Goal: Task Accomplishment & Management: Use online tool/utility

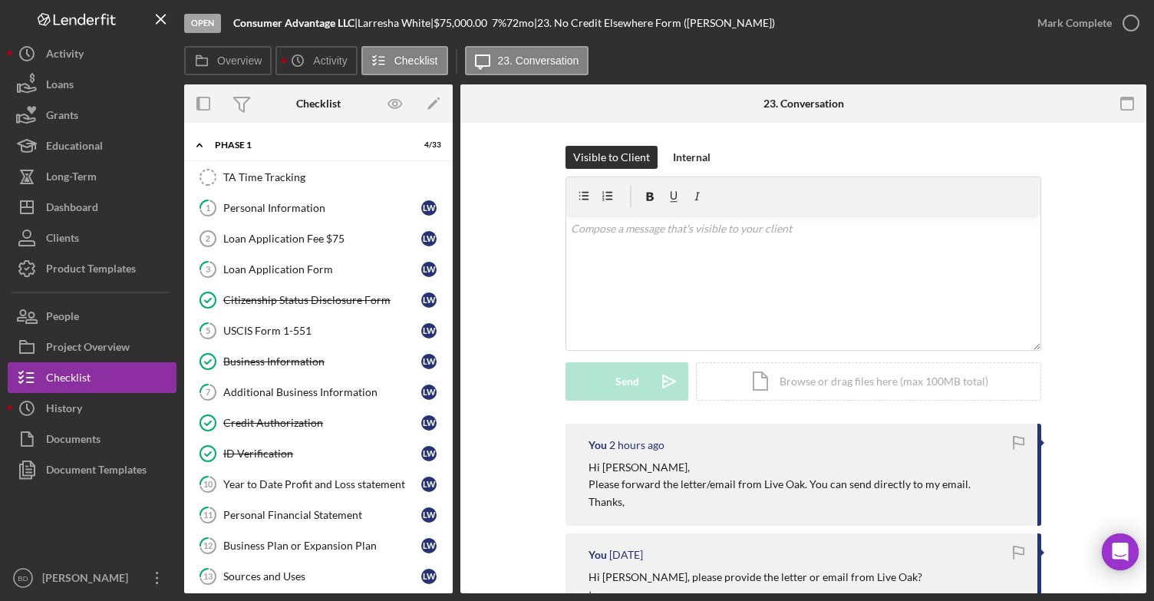
scroll to position [391, 0]
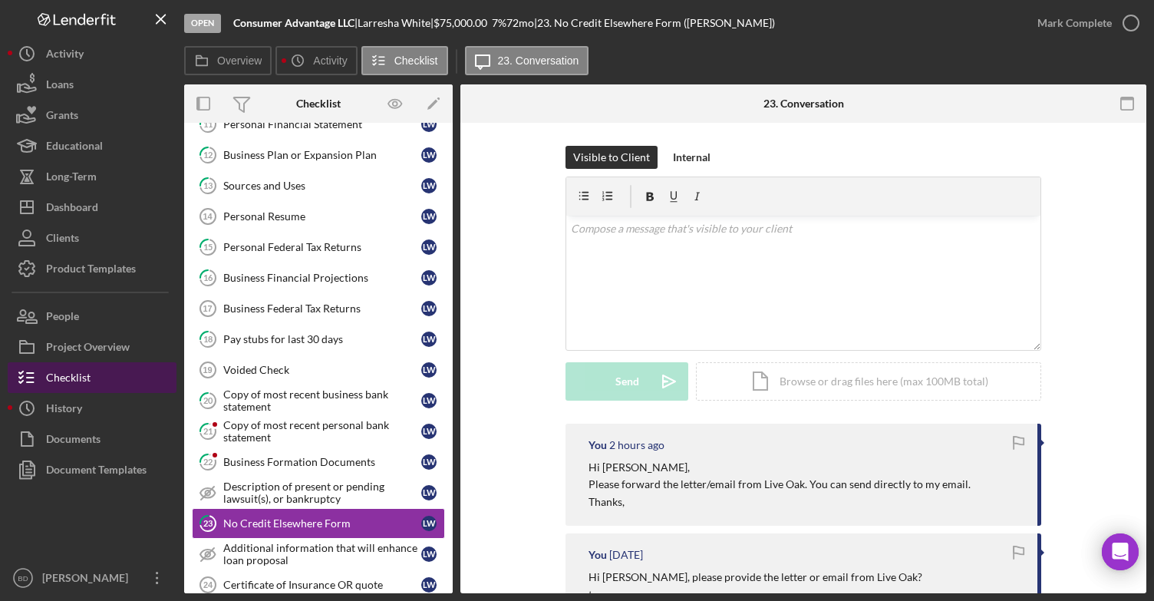
click at [157, 374] on button "Checklist" at bounding box center [92, 377] width 169 height 31
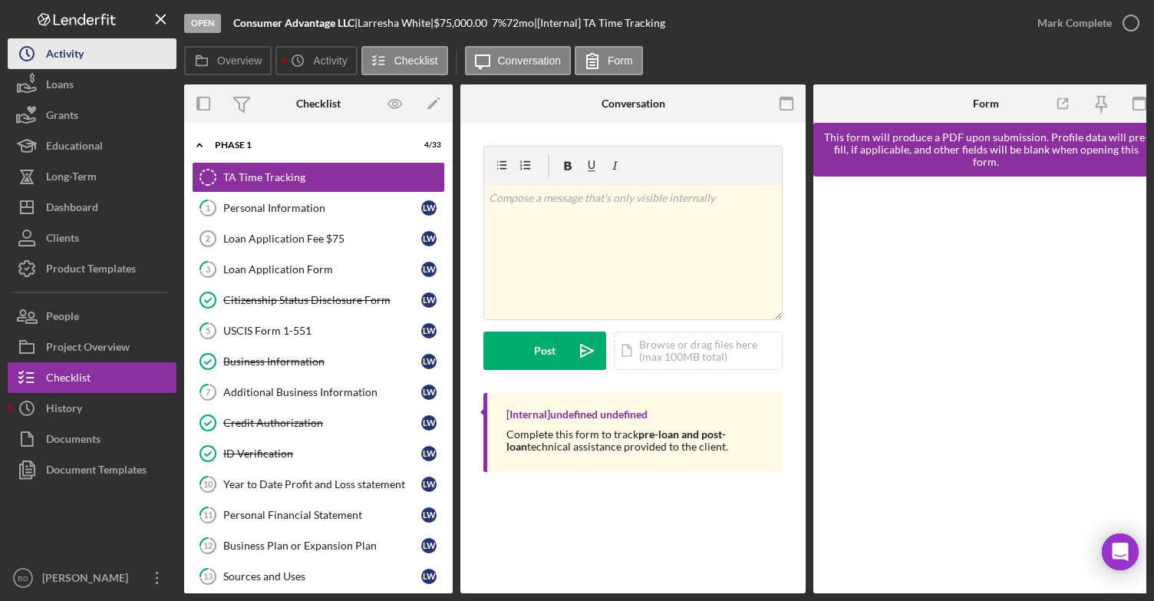
click at [68, 58] on div "Activity" at bounding box center [65, 55] width 38 height 35
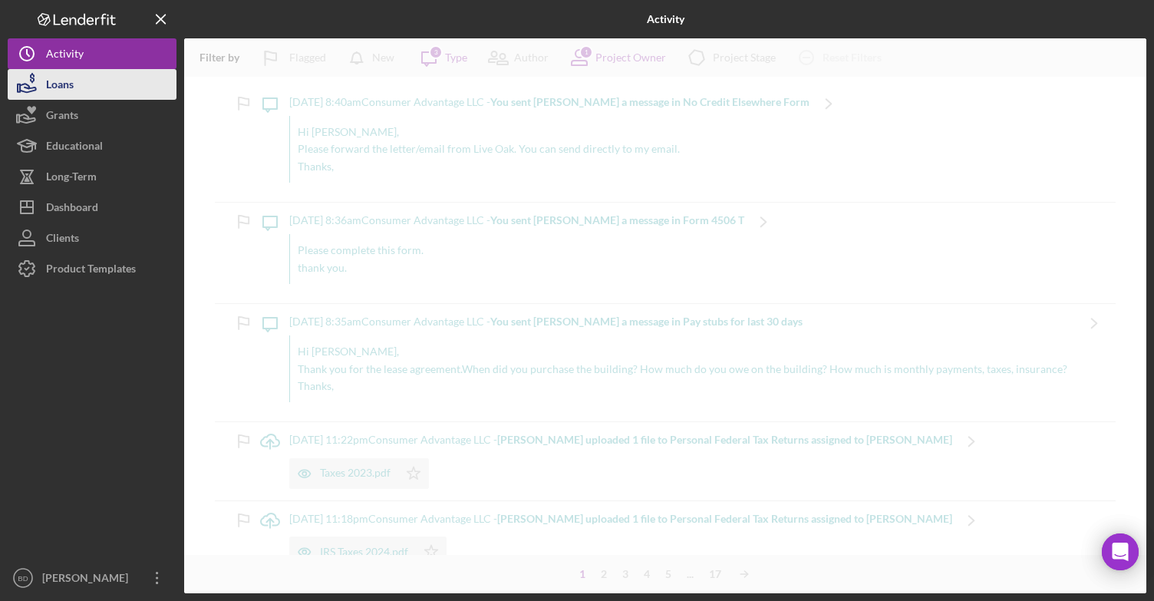
click at [58, 88] on div "Loans" at bounding box center [60, 86] width 28 height 35
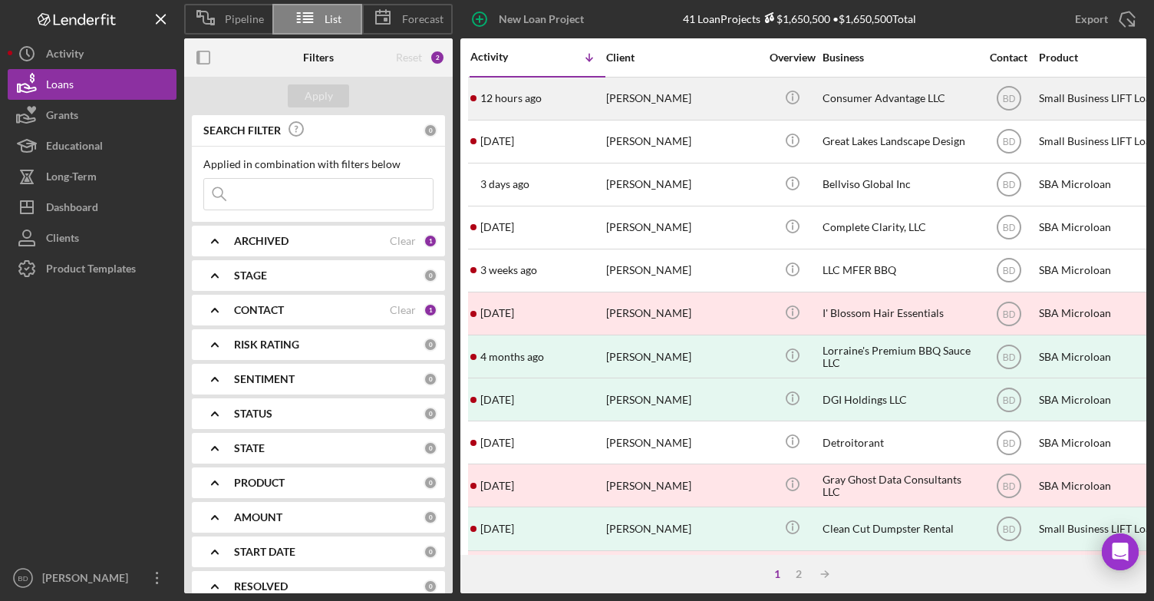
click at [630, 99] on div "[PERSON_NAME]" at bounding box center [682, 98] width 153 height 41
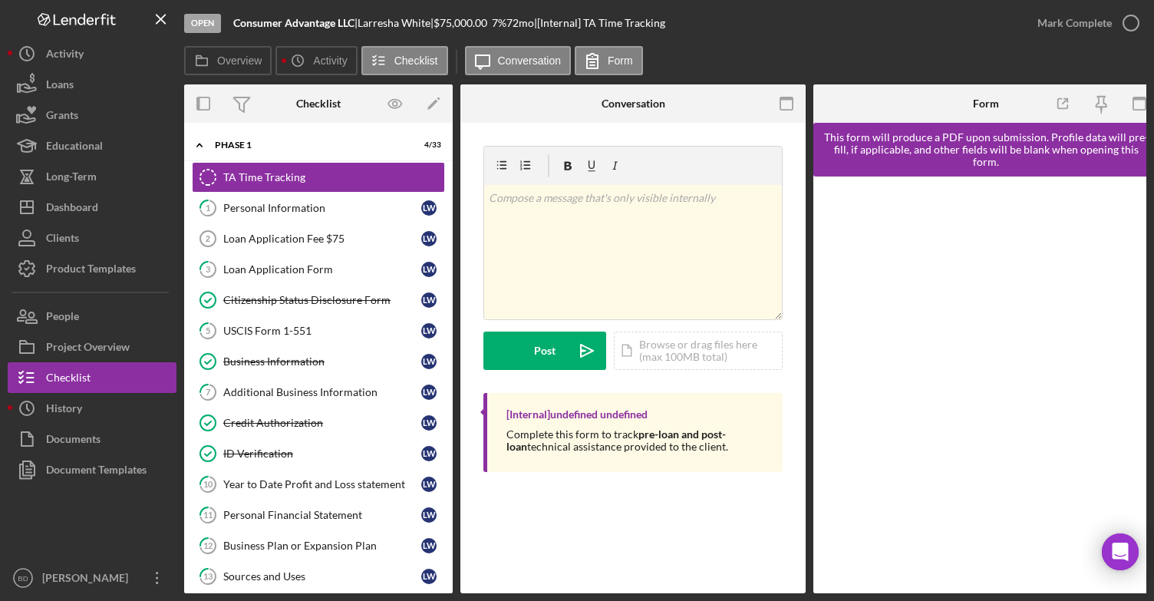
drag, startPoint x: 448, startPoint y: 312, endPoint x: 452, endPoint y: 331, distance: 18.8
click at [452, 331] on div "Icon/Expander Phase 1 4 / 33 TA Time Tracking TA Time Tracking 1 Personal Infor…" at bounding box center [318, 358] width 269 height 470
click at [463, 312] on div "v Color teal Color pink Remove color Add row above Add row below Add column bef…" at bounding box center [632, 313] width 345 height 380
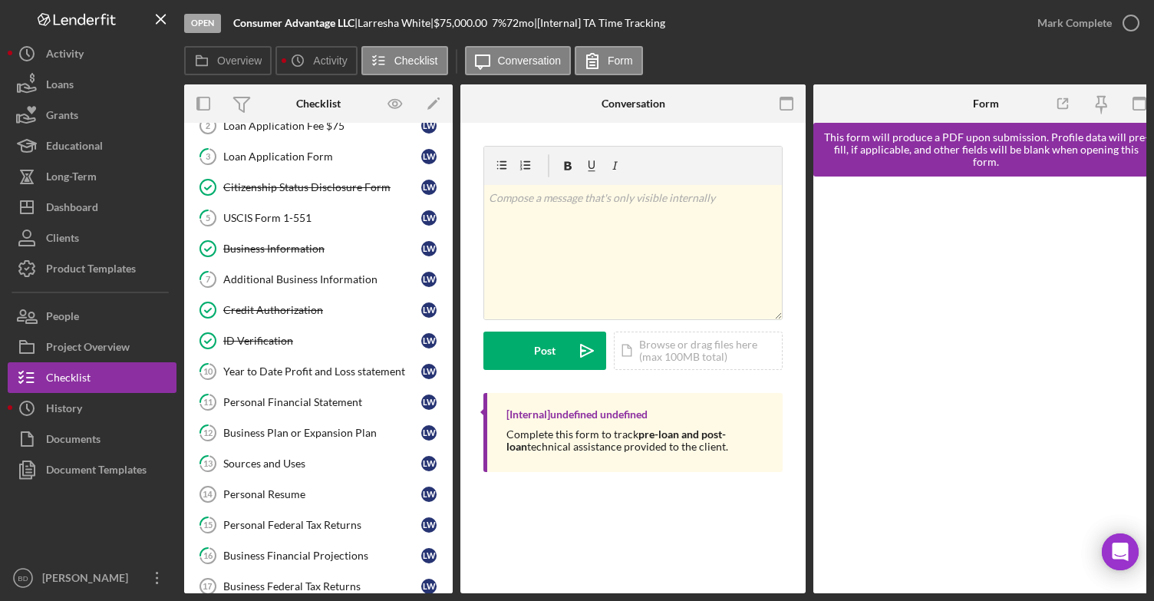
scroll to position [117, 0]
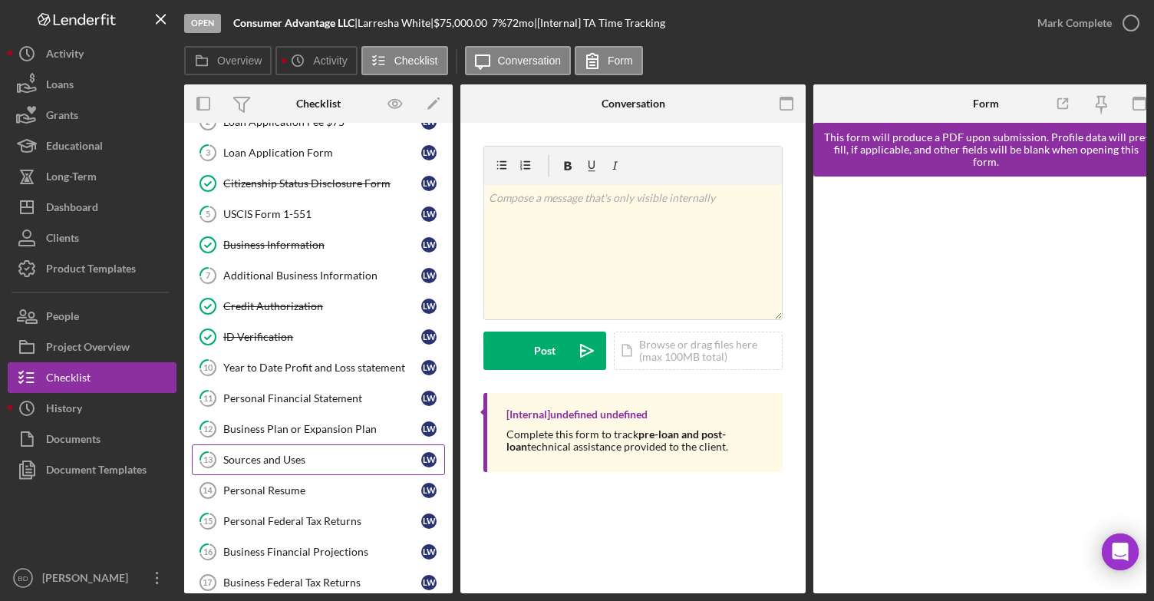
click at [226, 453] on div "Sources and Uses" at bounding box center [322, 459] width 198 height 12
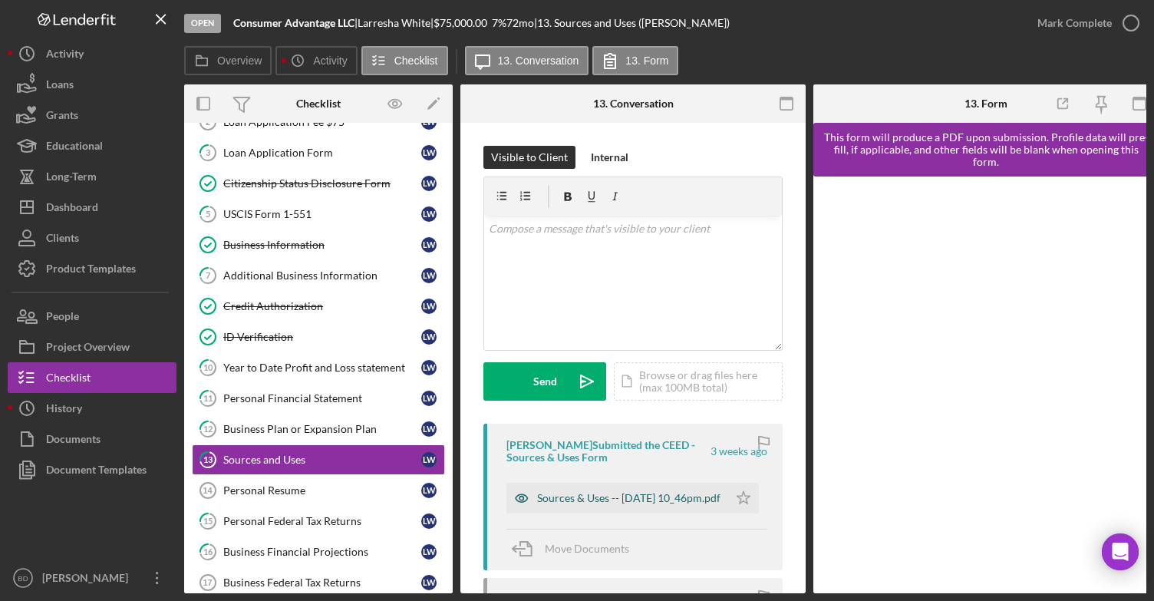
click at [565, 500] on div "Sources & Uses -- [DATE] 10_46pm.pdf" at bounding box center [628, 498] width 183 height 12
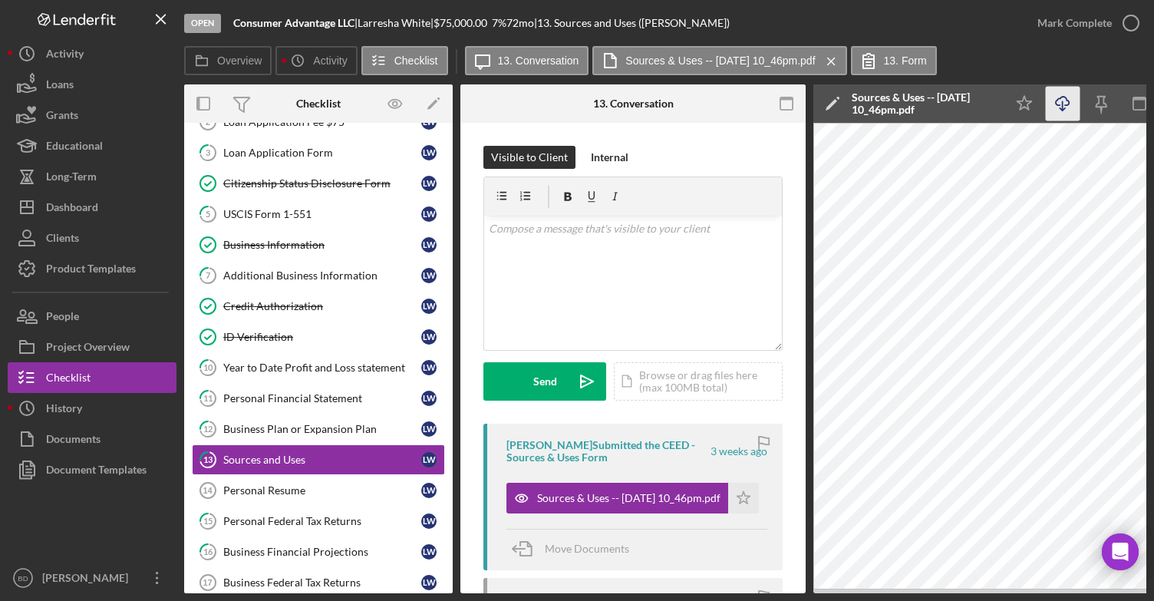
click at [1065, 98] on icon "Icon/Download" at bounding box center [1063, 104] width 35 height 35
click at [342, 196] on link "Citizenship Status Disclosure Form Citizenship Status Disclosure Form [PERSON_N…" at bounding box center [318, 183] width 253 height 31
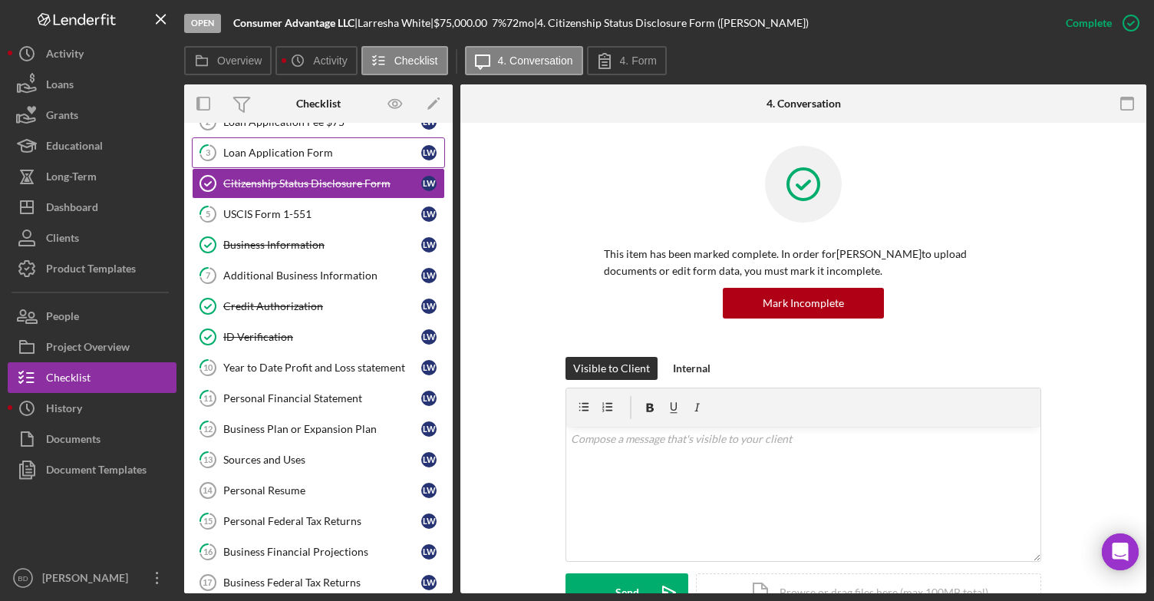
click at [312, 150] on div "Loan Application Form" at bounding box center [322, 153] width 198 height 12
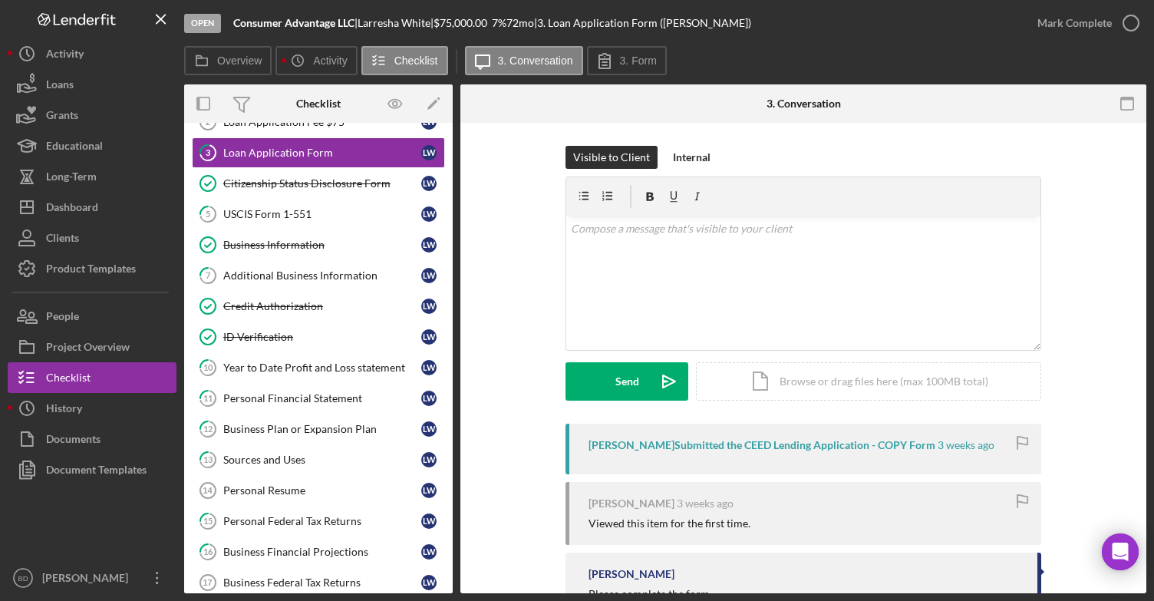
scroll to position [56, 0]
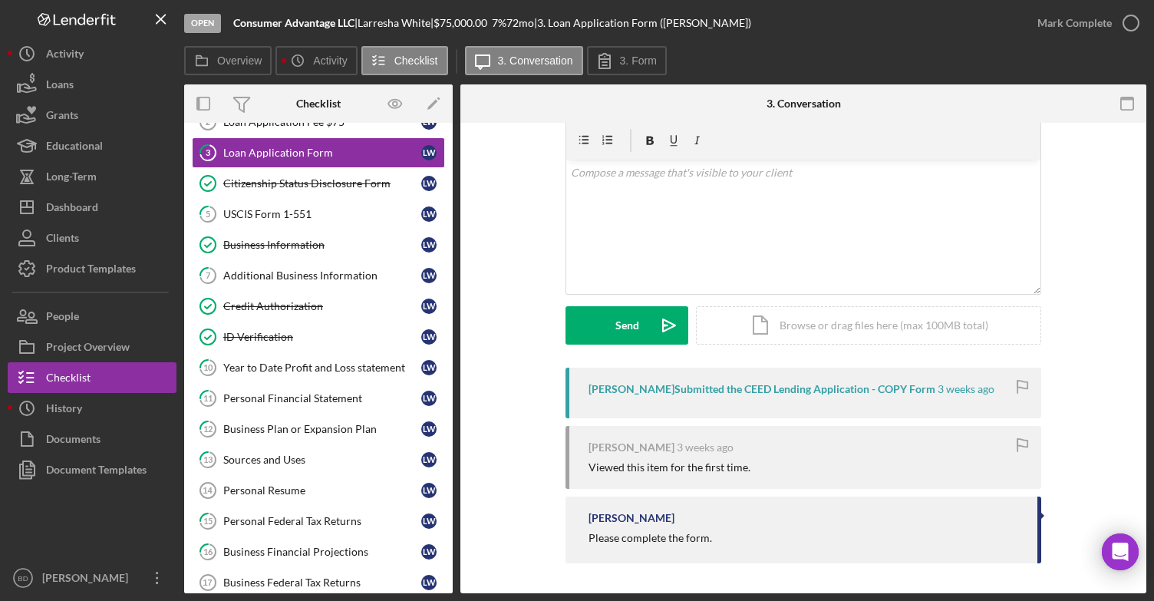
drag, startPoint x: 1146, startPoint y: 186, endPoint x: 1144, endPoint y: 252, distance: 66.0
click at [1144, 252] on div "Open Consumer Advantage LLC | [PERSON_NAME] | $75,000.00 7 % 72 mo | 3. Loan Ap…" at bounding box center [577, 300] width 1154 height 601
drag, startPoint x: 1142, startPoint y: 222, endPoint x: 1145, endPoint y: 310, distance: 88.3
click at [1145, 310] on div "3 Loan Application Form Visible to Client Internal v Color teal Color pink Remo…" at bounding box center [803, 358] width 686 height 470
click at [1100, 236] on div "Visible to Client Internal v Color teal Color pink Remove color Add row above A…" at bounding box center [803, 229] width 640 height 278
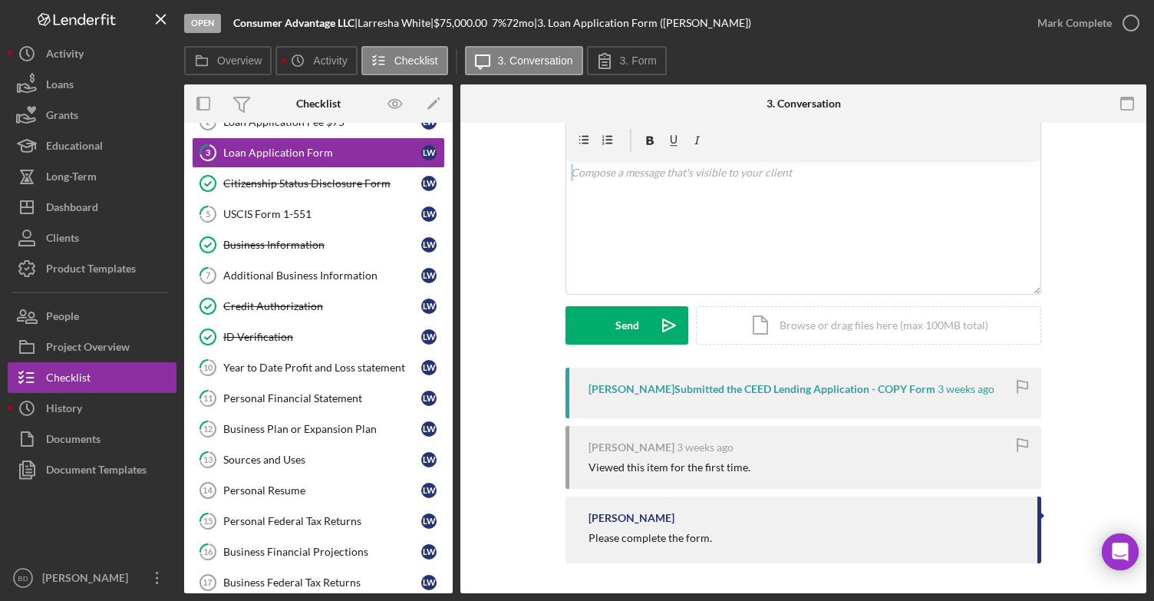
drag, startPoint x: 1148, startPoint y: 180, endPoint x: 1154, endPoint y: 110, distance: 70.1
click at [1153, 110] on html "Open Consumer Advantage LLC | [PERSON_NAME] | $75,000.00 7 % 72 mo | 3. Loan Ap…" at bounding box center [577, 300] width 1154 height 601
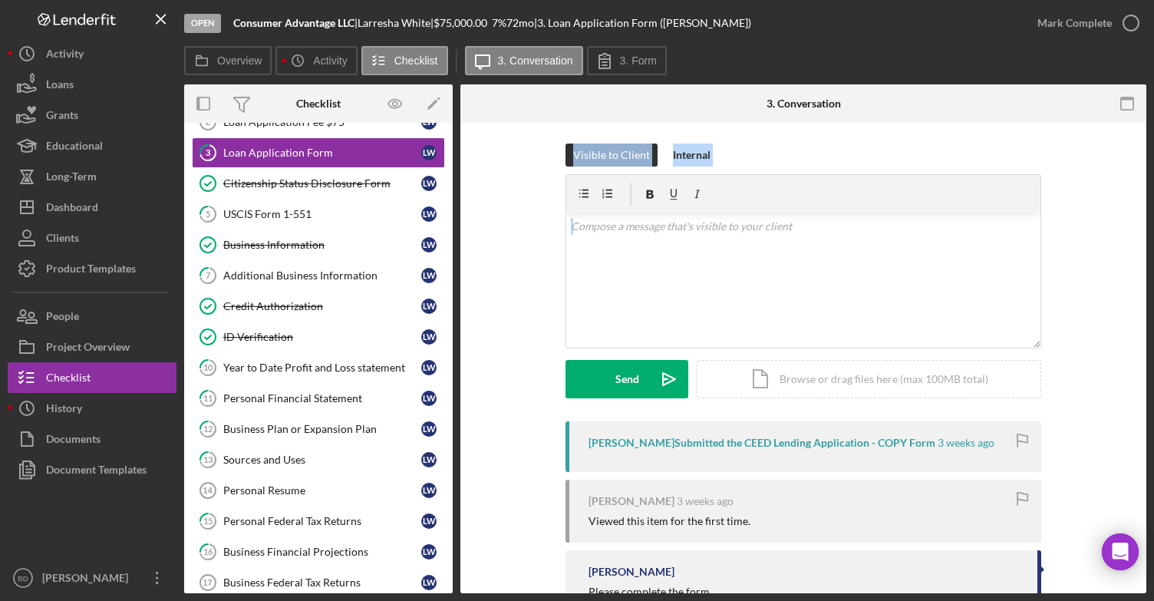
scroll to position [0, 0]
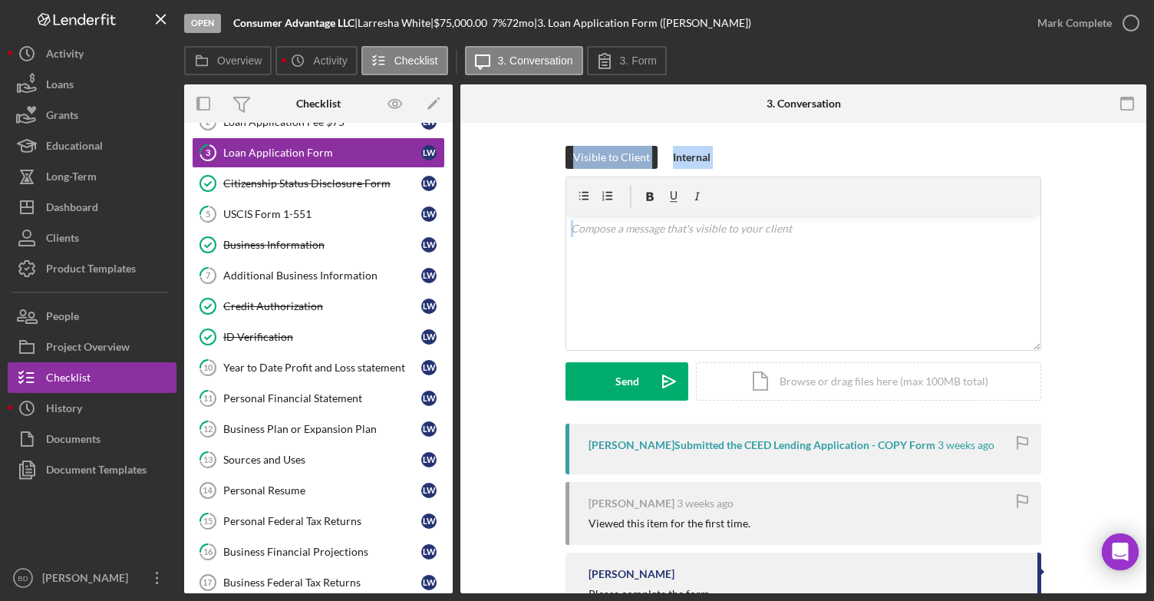
click at [1080, 217] on div "Visible to Client Internal v Color teal Color pink Remove color Add row above A…" at bounding box center [803, 285] width 640 height 278
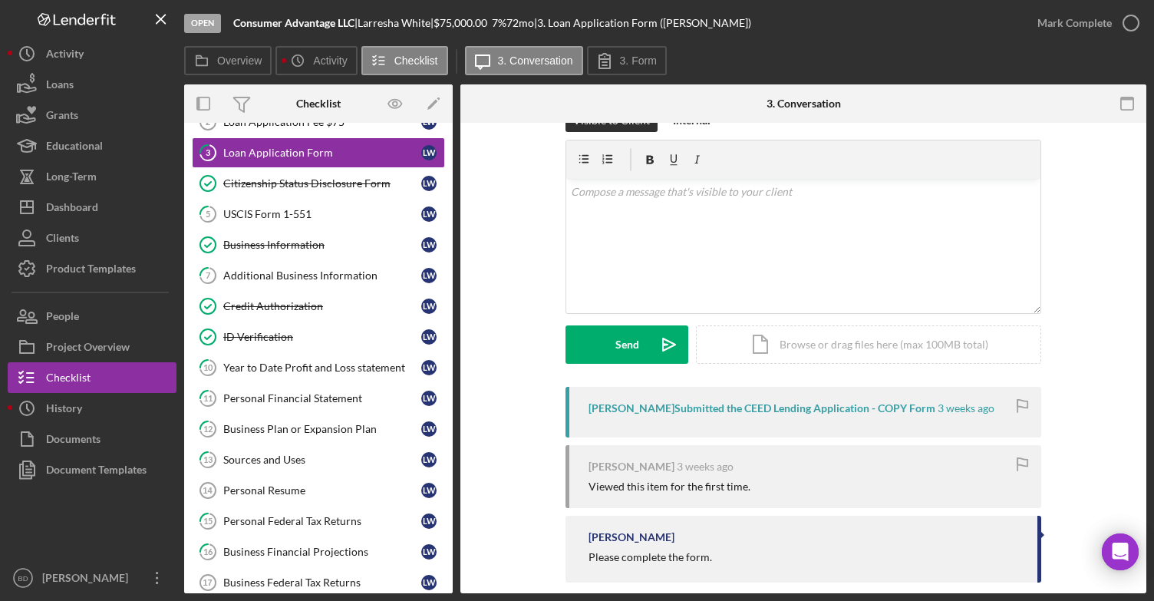
scroll to position [56, 0]
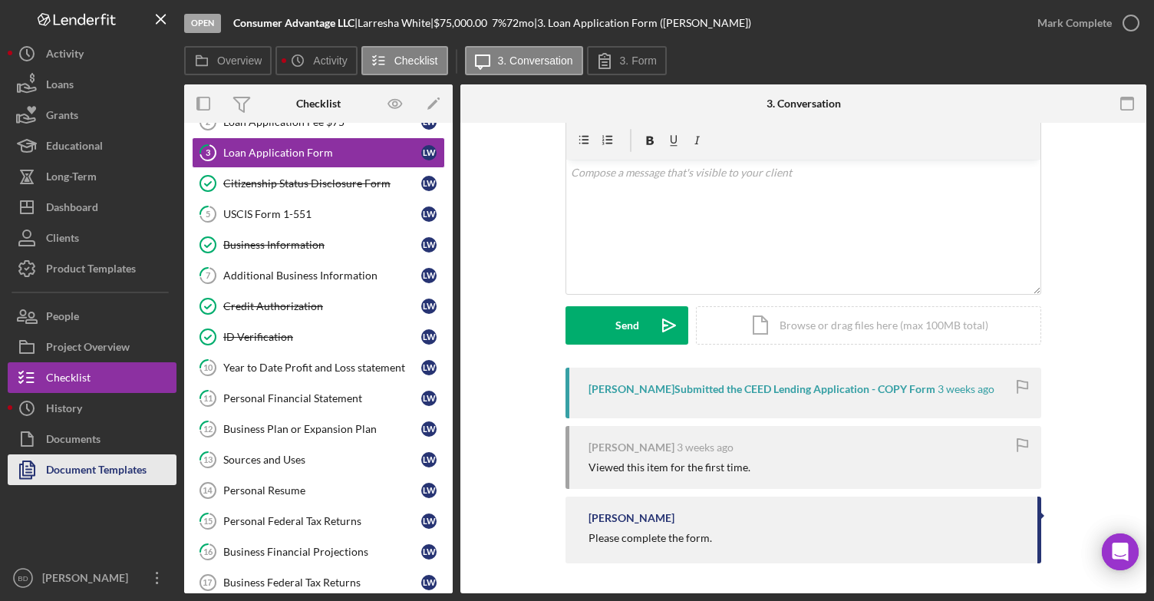
click at [123, 470] on div "Document Templates" at bounding box center [96, 471] width 101 height 35
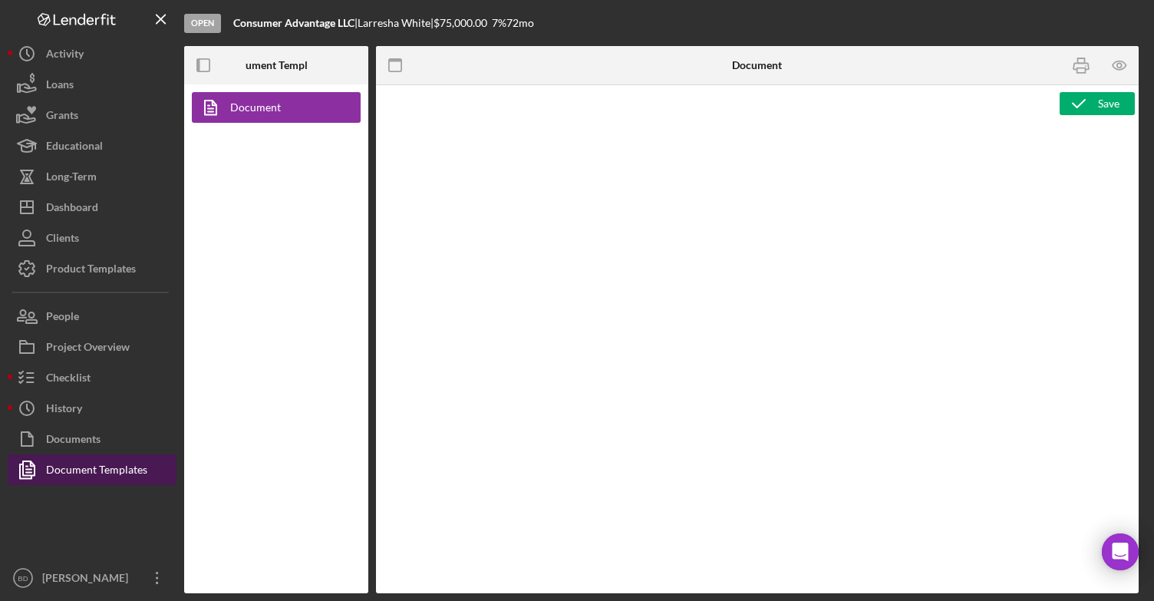
type textarea "<div> <p style="padding-left: 280px">&nbsp;</p> <p>&nbsp;</p> <p style="text-al…"
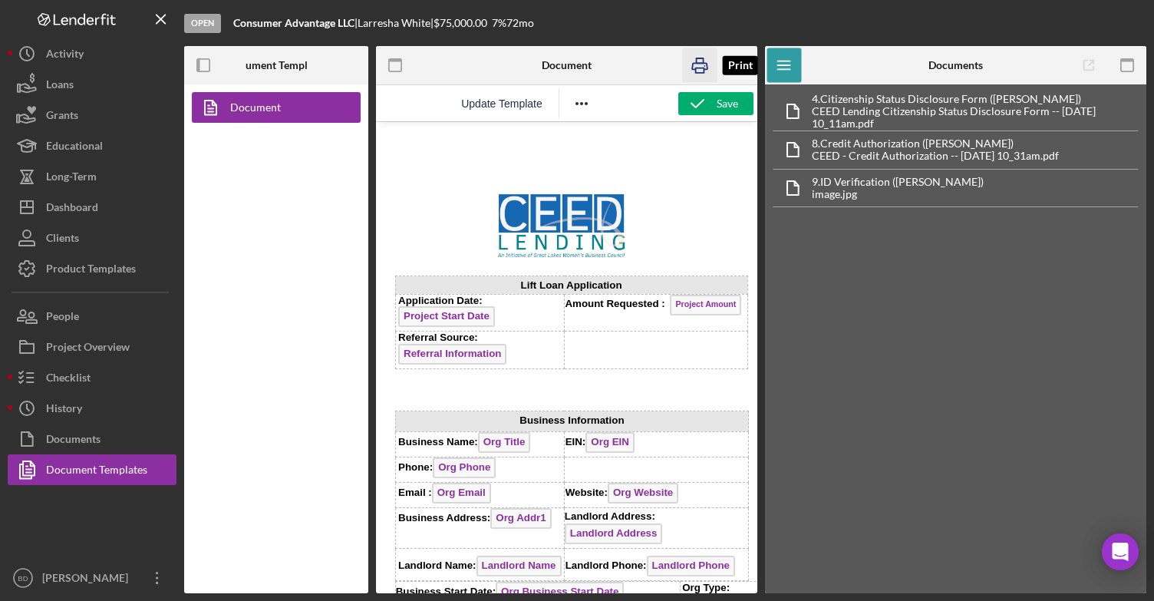
drag, startPoint x: 697, startPoint y: 62, endPoint x: 106, endPoint y: 125, distance: 594.2
click at [697, 62] on g "button" at bounding box center [699, 65] width 15 height 15
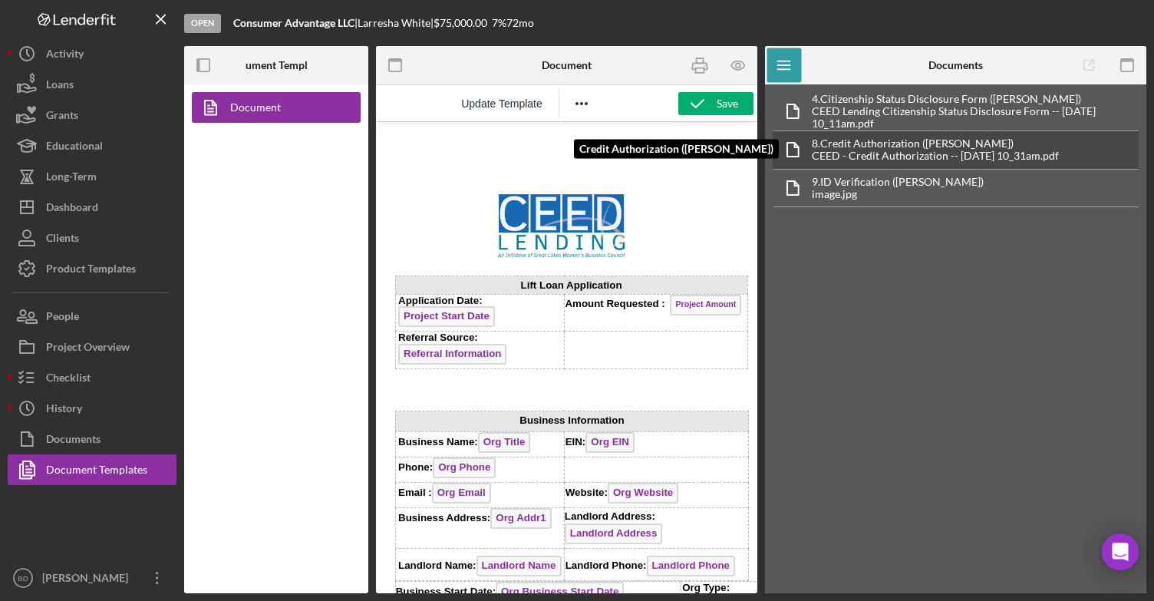
click at [861, 146] on div "8. Credit Authorization ([PERSON_NAME])" at bounding box center [935, 143] width 247 height 12
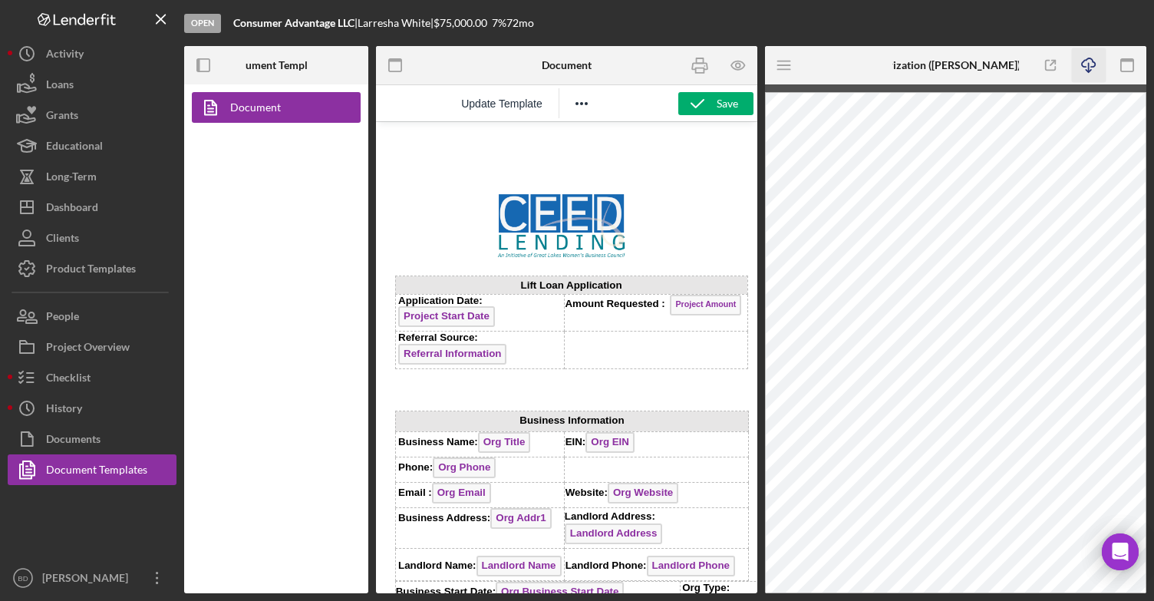
click at [1089, 64] on icon "Icon/Download" at bounding box center [1089, 65] width 35 height 35
click at [110, 442] on button "Documents" at bounding box center [92, 439] width 169 height 31
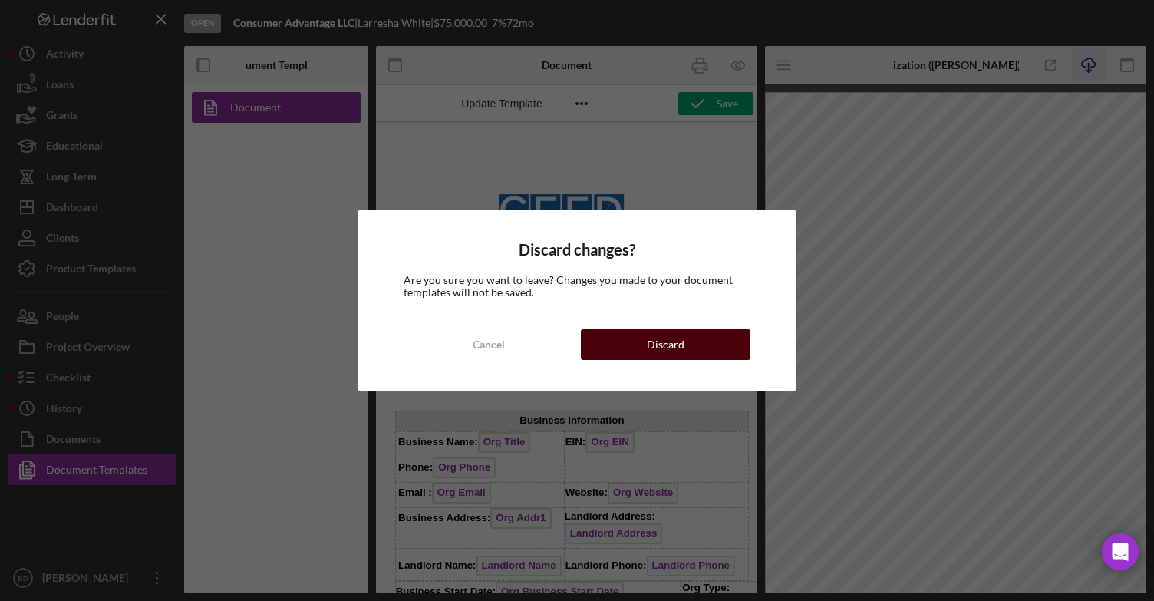
click at [635, 355] on button "Discard" at bounding box center [666, 344] width 170 height 31
